Goal: Navigation & Orientation: Find specific page/section

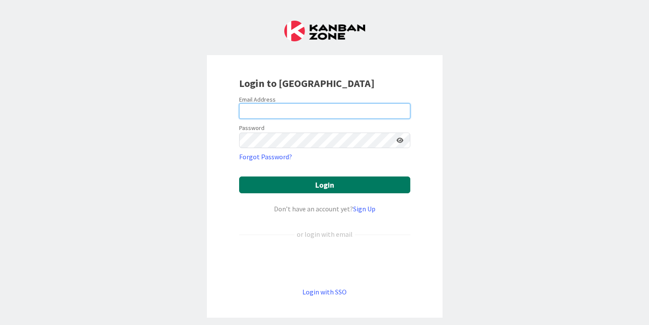
type input "cameron@hyperdriveagile.com"
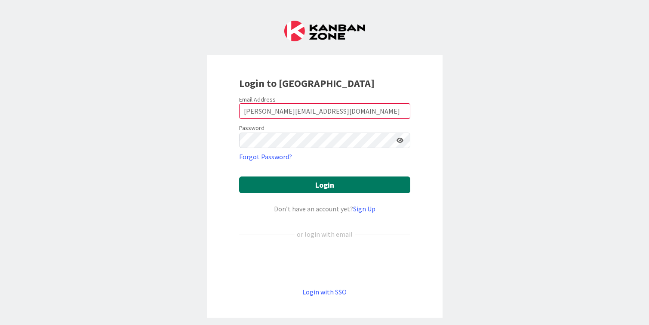
click at [292, 185] on button "Login" at bounding box center [324, 184] width 171 height 17
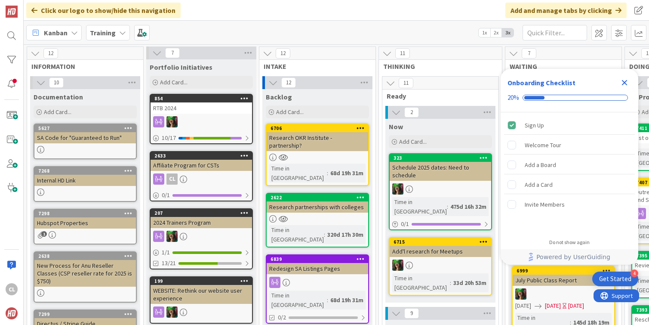
click at [626, 84] on icon "Close Checklist" at bounding box center [625, 83] width 6 height 6
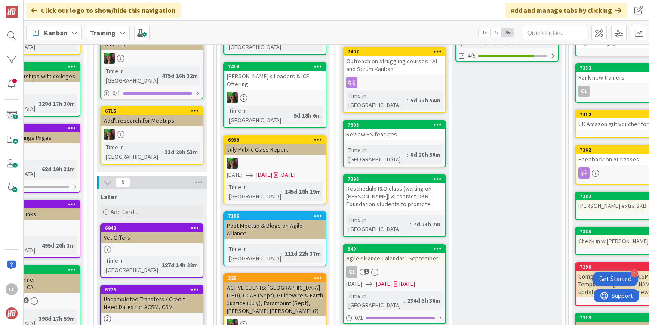
scroll to position [135, 289]
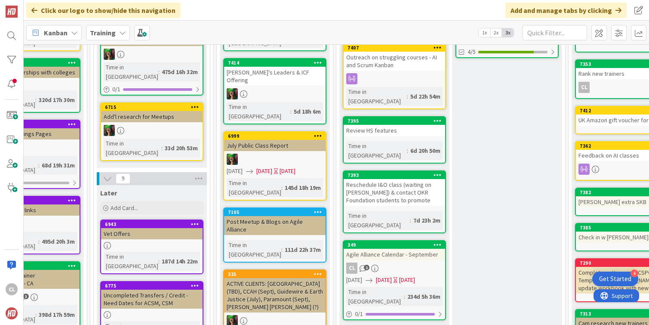
click at [113, 29] on b "Training" at bounding box center [103, 32] width 26 height 9
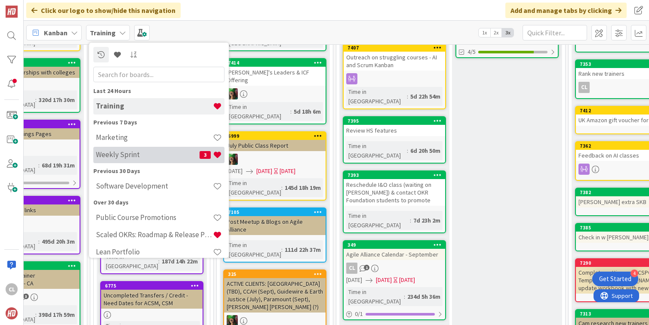
click at [111, 151] on h4 "Weekly Sprint" at bounding box center [148, 154] width 104 height 9
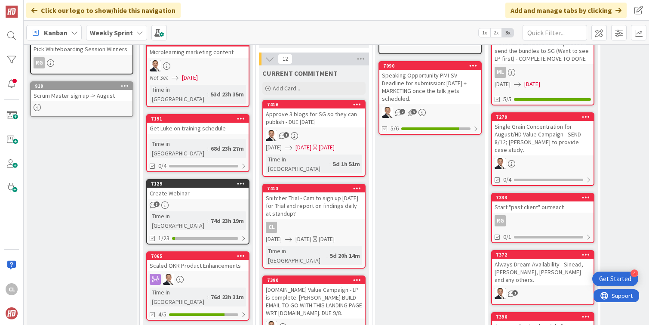
scroll to position [213, 0]
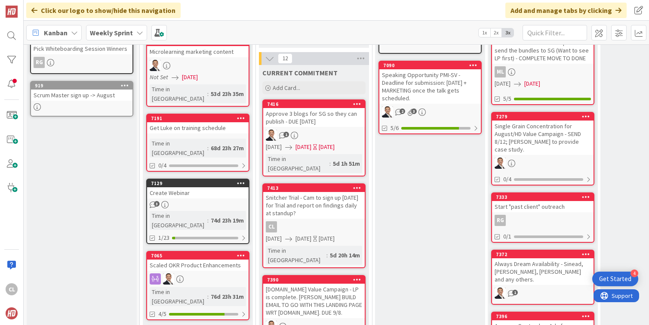
click at [299, 196] on div "Snitcher Trial - Cam to sign up [DATE] for Trial and report on findings daily a…" at bounding box center [313, 205] width 101 height 27
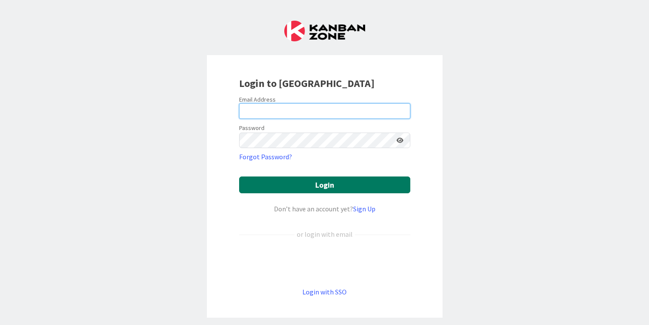
type input "cameron@hyperdriveagile.com"
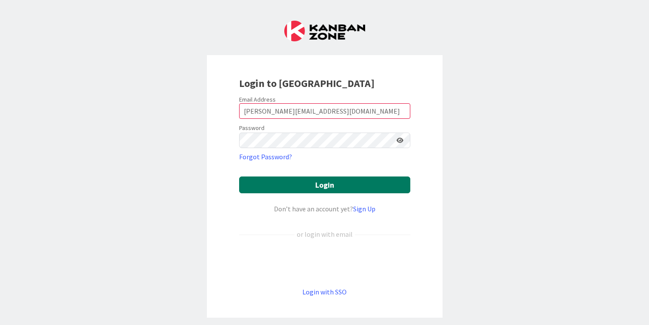
click at [333, 187] on button "Login" at bounding box center [324, 184] width 171 height 17
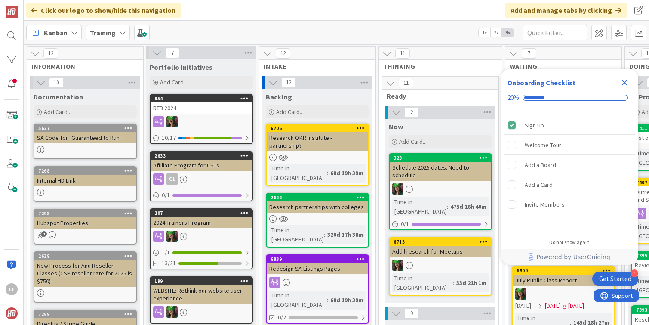
click at [115, 34] on div "Training" at bounding box center [108, 32] width 44 height 15
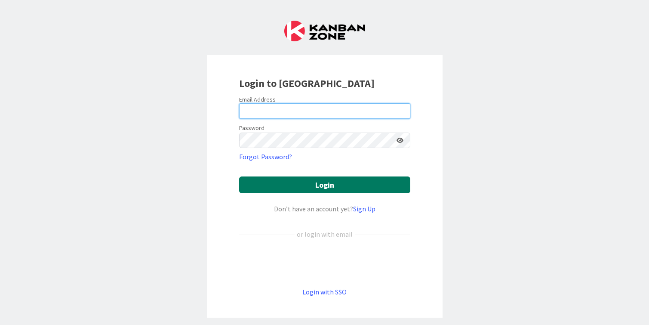
type input "[PERSON_NAME][EMAIL_ADDRESS][DOMAIN_NAME]"
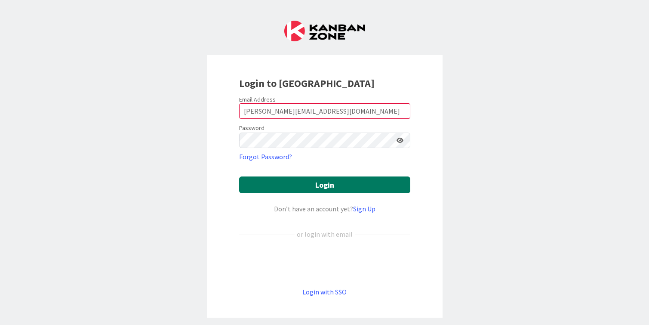
click at [332, 182] on button "Login" at bounding box center [324, 184] width 171 height 17
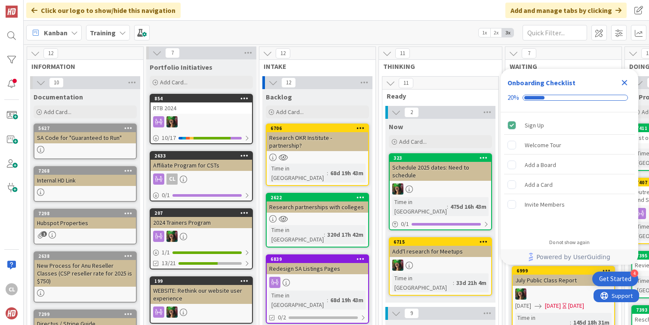
click at [624, 82] on icon "Close Checklist" at bounding box center [625, 83] width 6 height 6
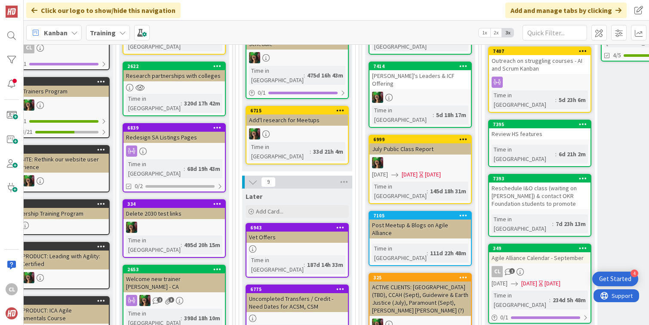
scroll to position [0, 143]
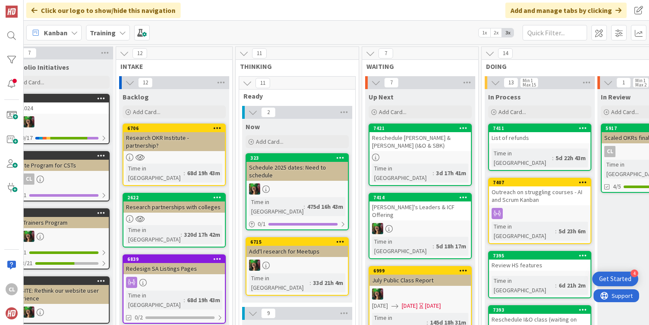
click at [97, 32] on b "Training" at bounding box center [103, 32] width 26 height 9
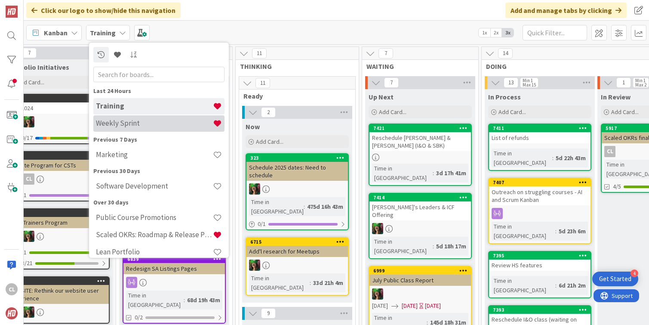
click at [133, 124] on h4 "Weekly Sprint" at bounding box center [154, 123] width 117 height 9
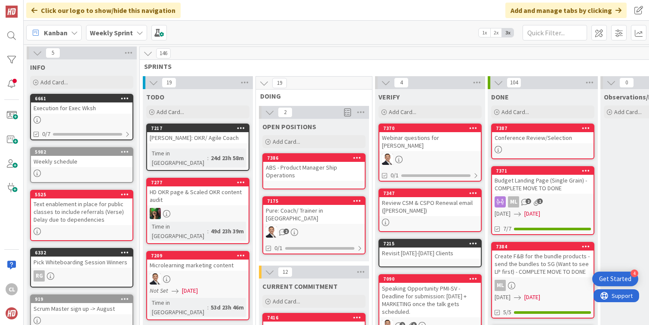
scroll to position [0, 43]
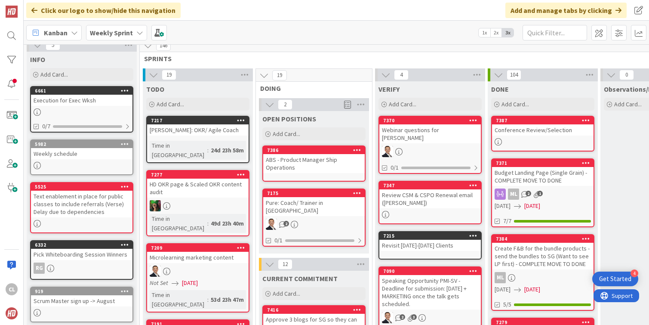
scroll to position [1, 0]
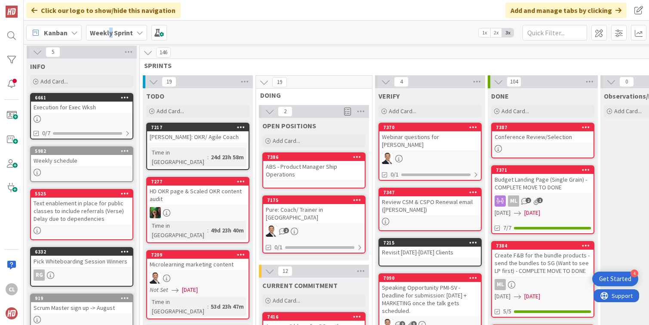
click at [110, 32] on b "Weekly Sprint" at bounding box center [111, 32] width 43 height 9
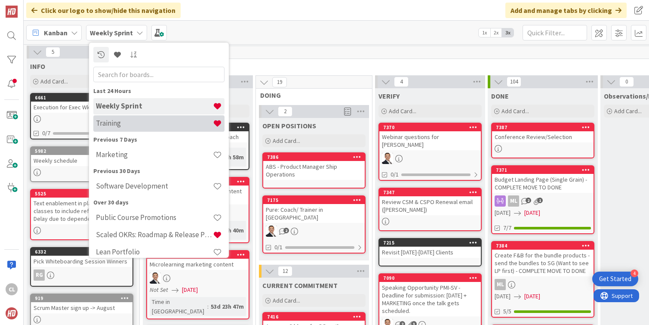
click at [124, 120] on h4 "Training" at bounding box center [154, 123] width 117 height 9
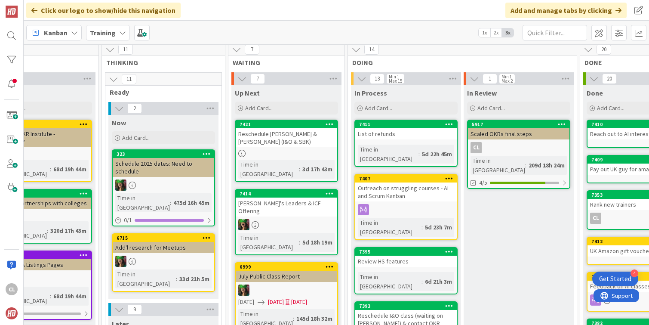
scroll to position [4, 281]
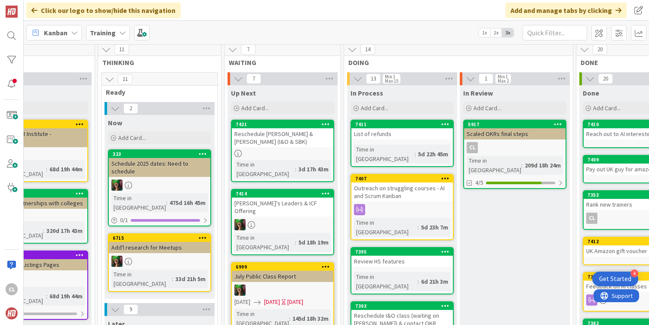
click at [119, 35] on icon at bounding box center [122, 32] width 7 height 7
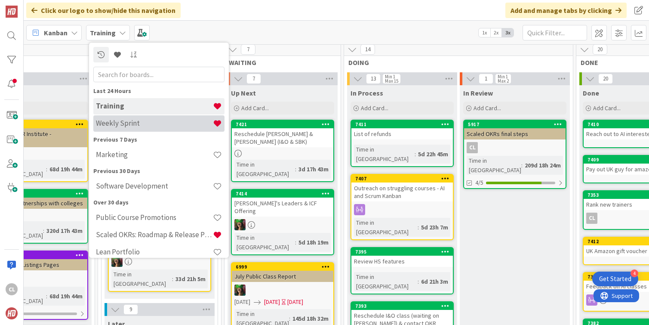
click at [114, 120] on h4 "Weekly Sprint" at bounding box center [154, 123] width 117 height 9
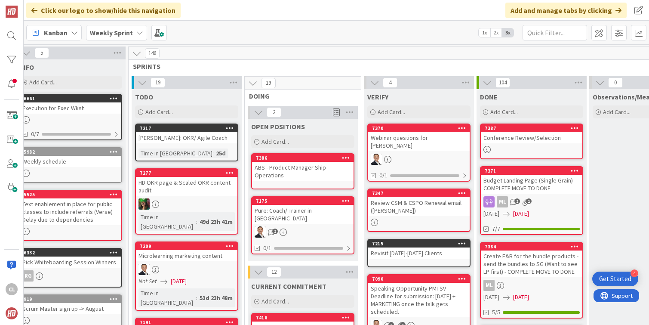
scroll to position [1, 13]
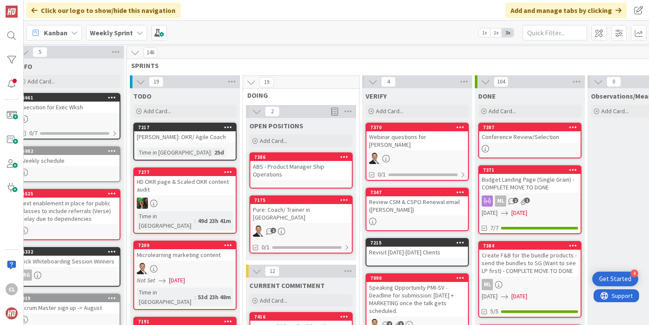
click at [246, 65] on span "SPRINTS" at bounding box center [410, 65] width 559 height 9
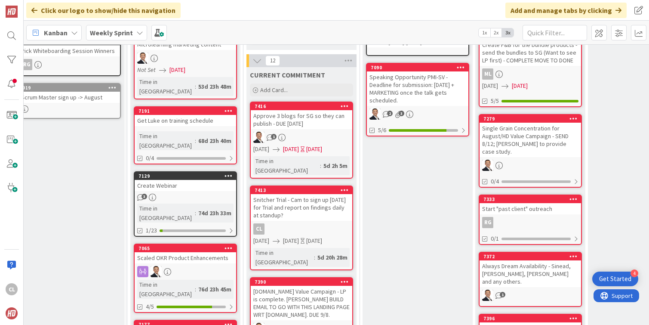
scroll to position [215, 12]
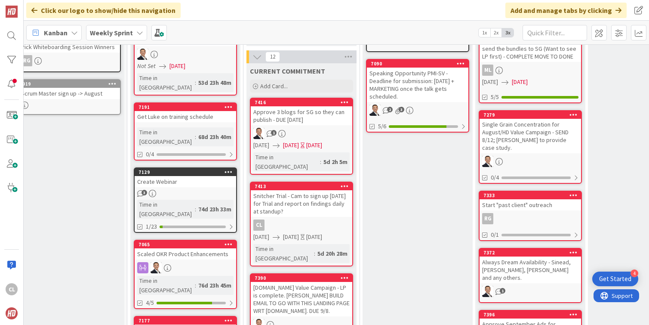
click at [302, 119] on link "7416 Approve 3 blogs for SG so they can publish - DUE [DATE] 1 [DATE] [DATE] [D…" at bounding box center [301, 136] width 103 height 77
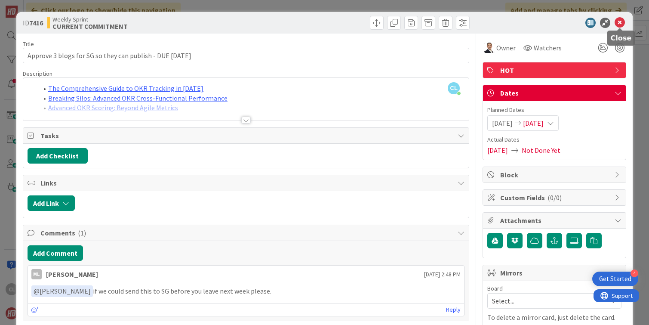
click at [618, 22] on icon at bounding box center [620, 23] width 10 height 10
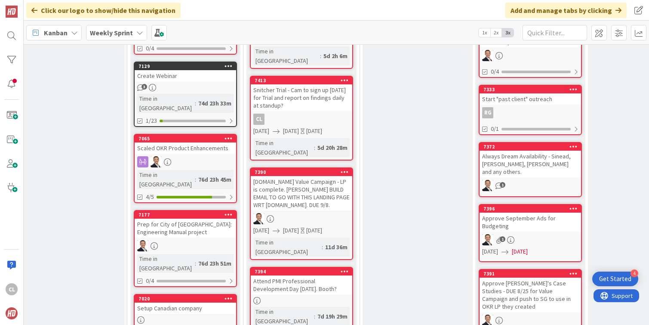
scroll to position [322, 12]
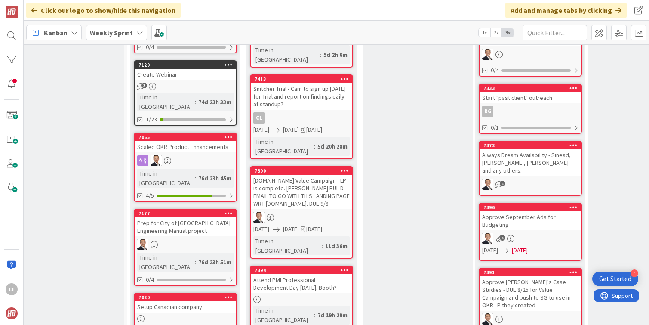
click at [310, 178] on div "[DOMAIN_NAME] Value Campaign - LP is complete. [PERSON_NAME] BUILD EMAIL TO GO …" at bounding box center [301, 192] width 101 height 34
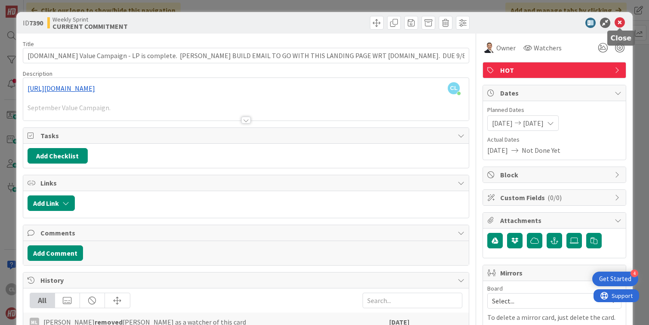
click at [624, 21] on icon at bounding box center [620, 23] width 10 height 10
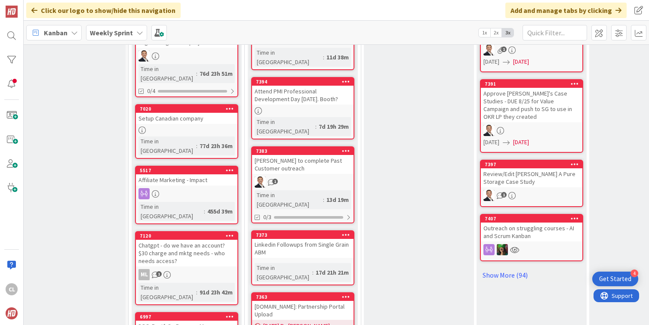
scroll to position [526, 11]
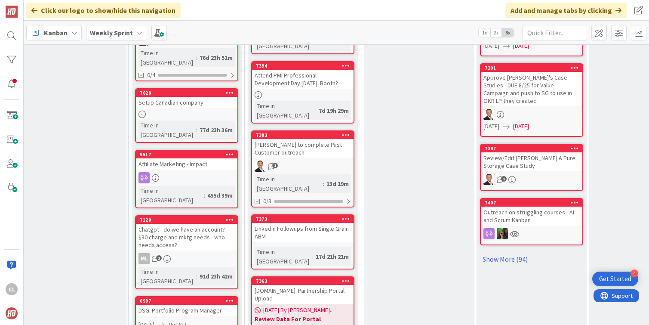
click at [302, 130] on link "7383 [PERSON_NAME] to complete Past Customer outreach 1 Time in Column : 13d 19…" at bounding box center [302, 168] width 103 height 77
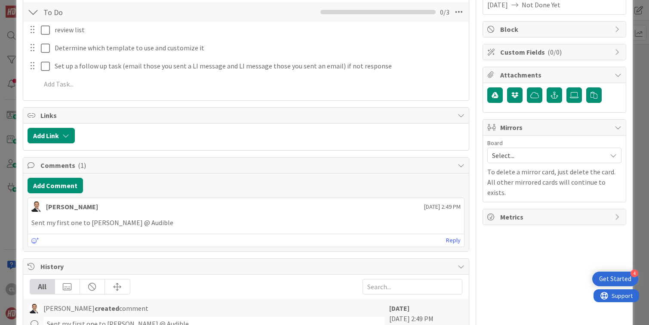
click at [144, 224] on p "Sent my first one to [PERSON_NAME] @ Audible" at bounding box center [246, 223] width 430 height 10
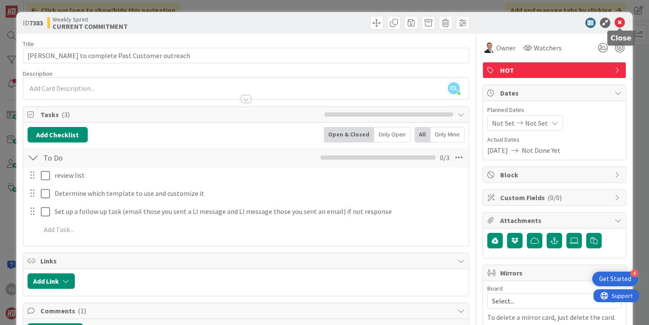
click at [623, 25] on icon at bounding box center [620, 23] width 10 height 10
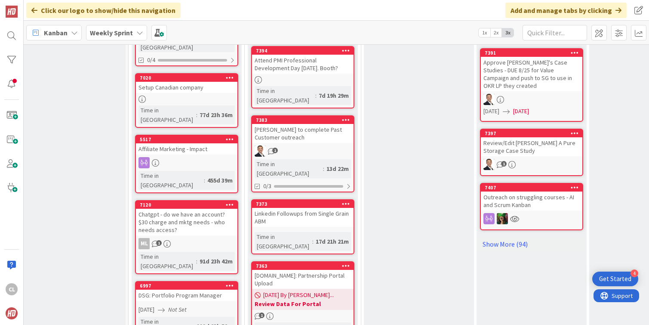
scroll to position [543, 10]
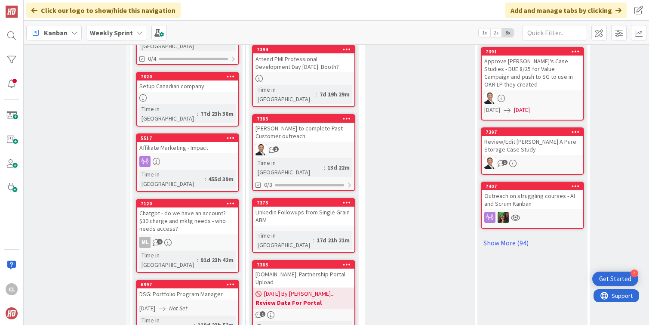
click at [321, 206] on div "Linkedin Followups from Single Grain ABM" at bounding box center [303, 215] width 101 height 19
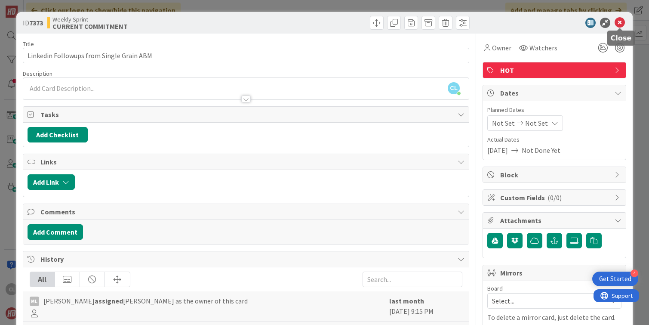
click at [618, 21] on icon at bounding box center [620, 23] width 10 height 10
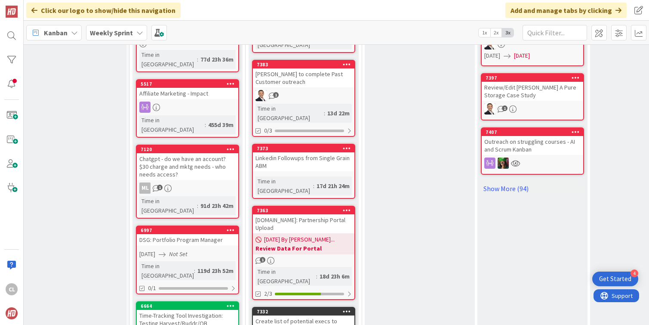
scroll to position [598, 9]
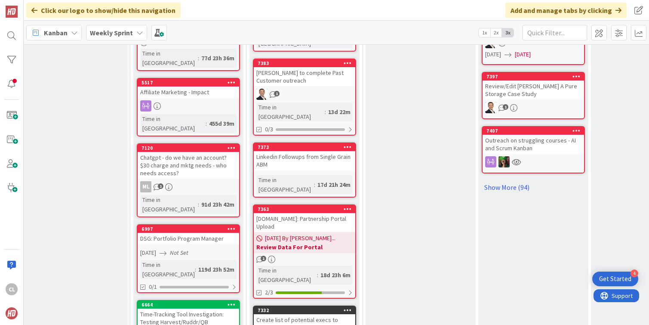
click at [308, 213] on div "[DOMAIN_NAME]: Partnership Portal Upload" at bounding box center [304, 222] width 101 height 19
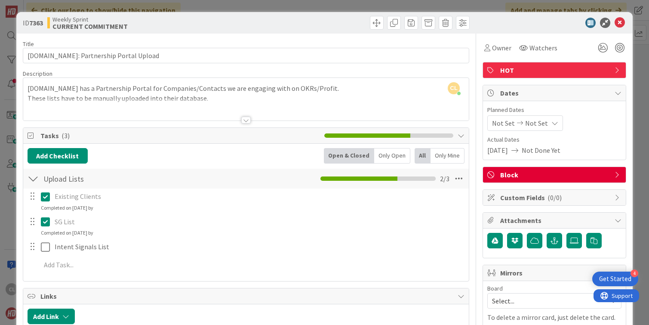
click at [240, 98] on div at bounding box center [246, 109] width 446 height 22
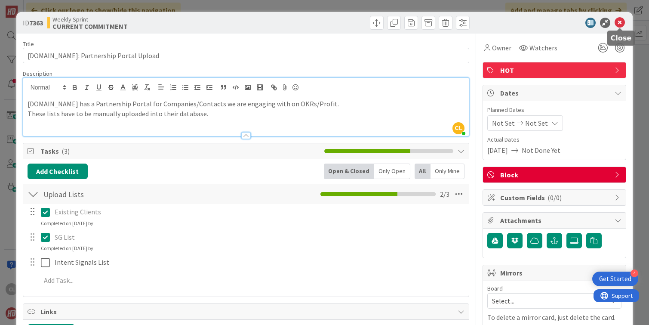
click at [621, 21] on icon at bounding box center [620, 23] width 10 height 10
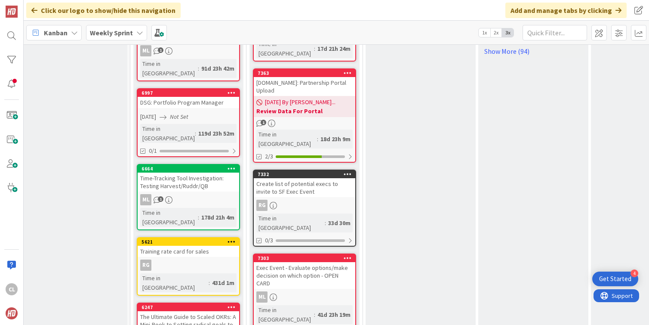
scroll to position [735, 9]
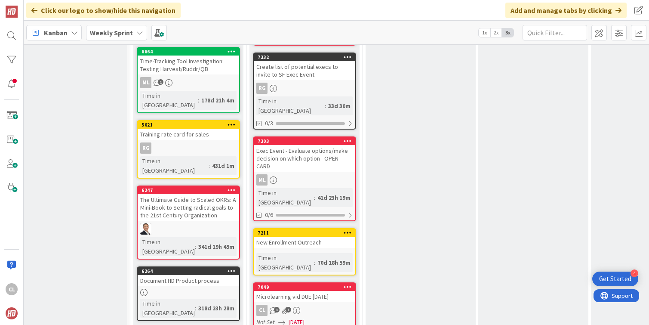
scroll to position [857, 9]
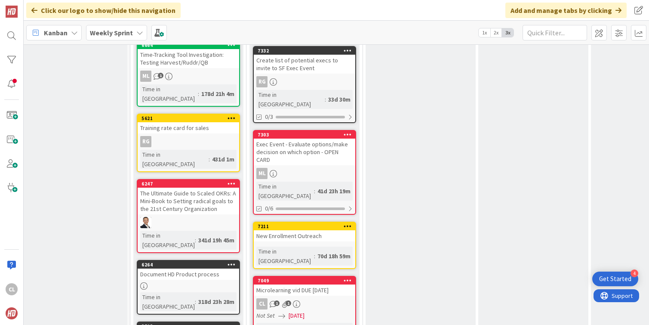
click at [298, 230] on div "New Enrollment Outreach" at bounding box center [304, 235] width 101 height 11
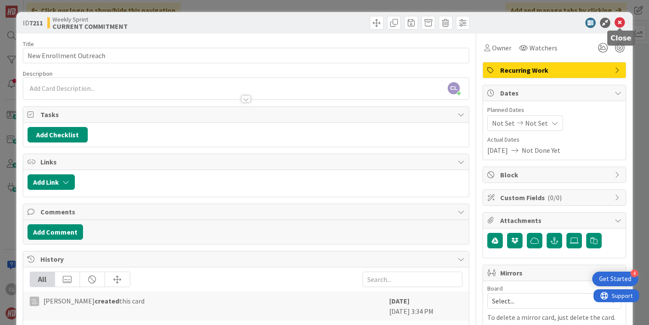
click at [619, 24] on icon at bounding box center [620, 23] width 10 height 10
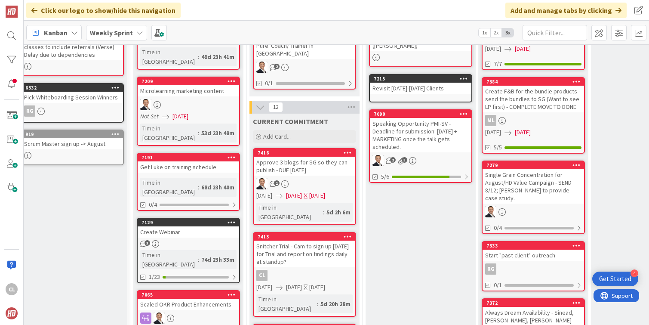
scroll to position [156, 9]
